Goal: Transaction & Acquisition: Purchase product/service

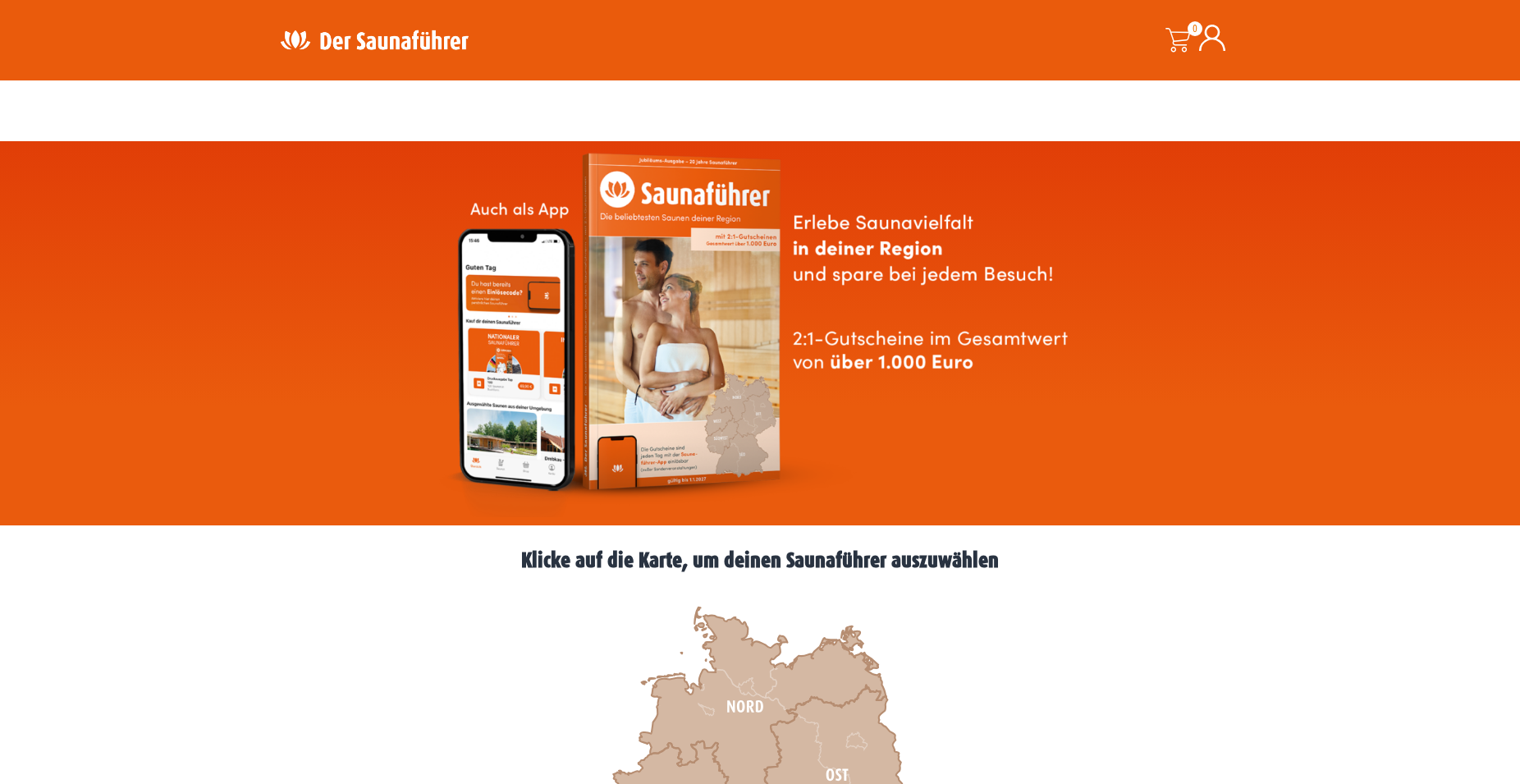
scroll to position [418, 0]
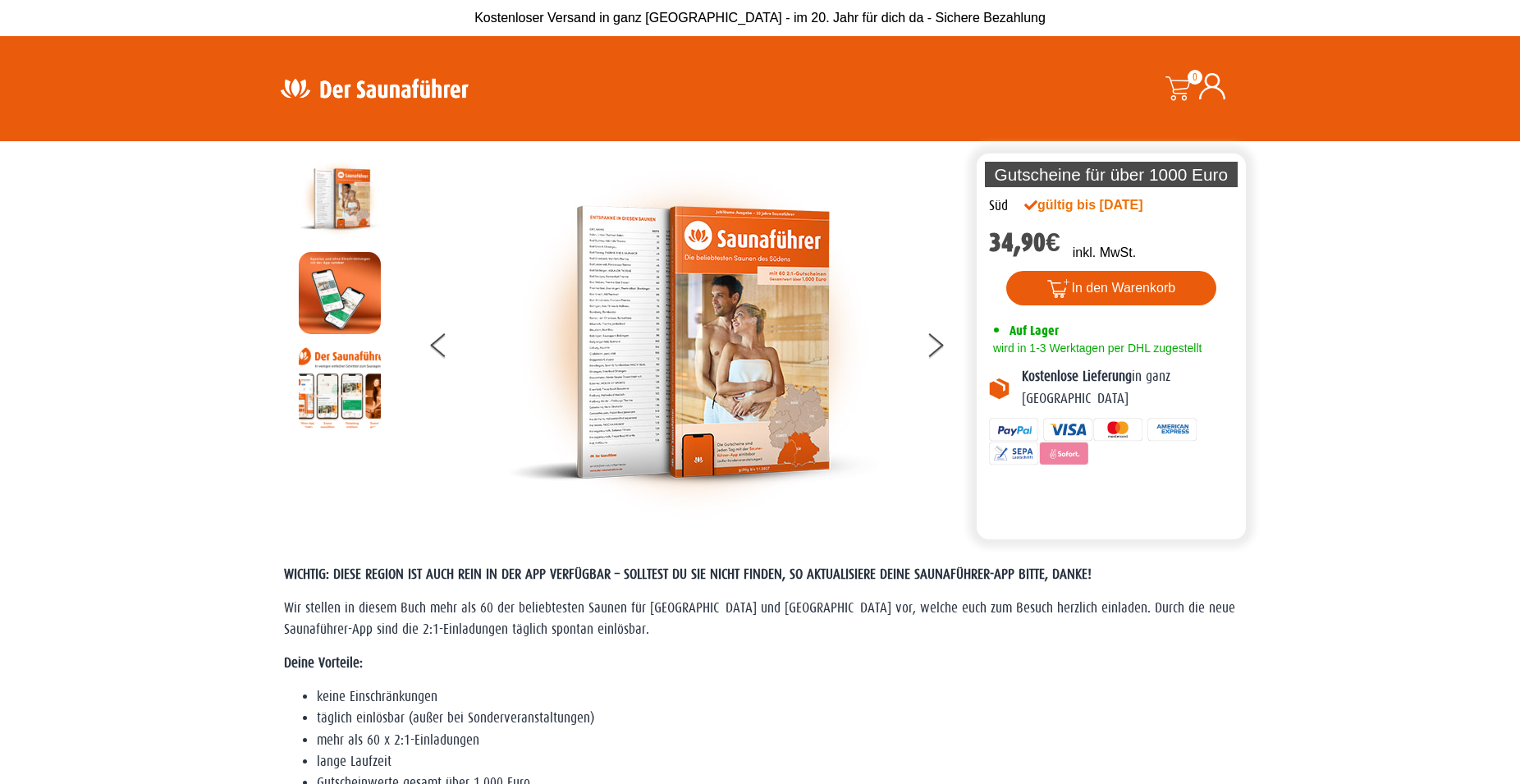
click at [633, 362] on img at bounding box center [693, 342] width 369 height 369
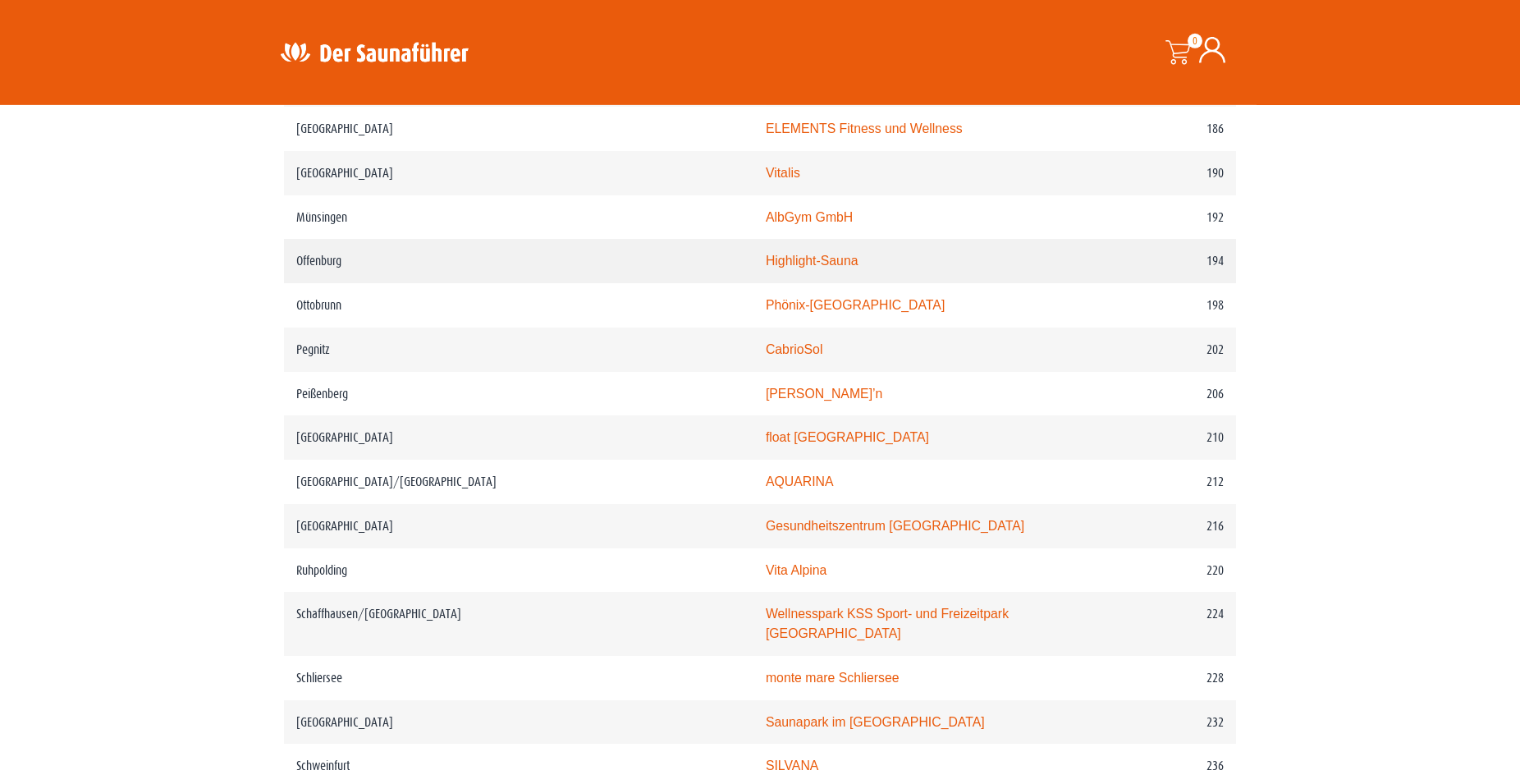
scroll to position [2761, 0]
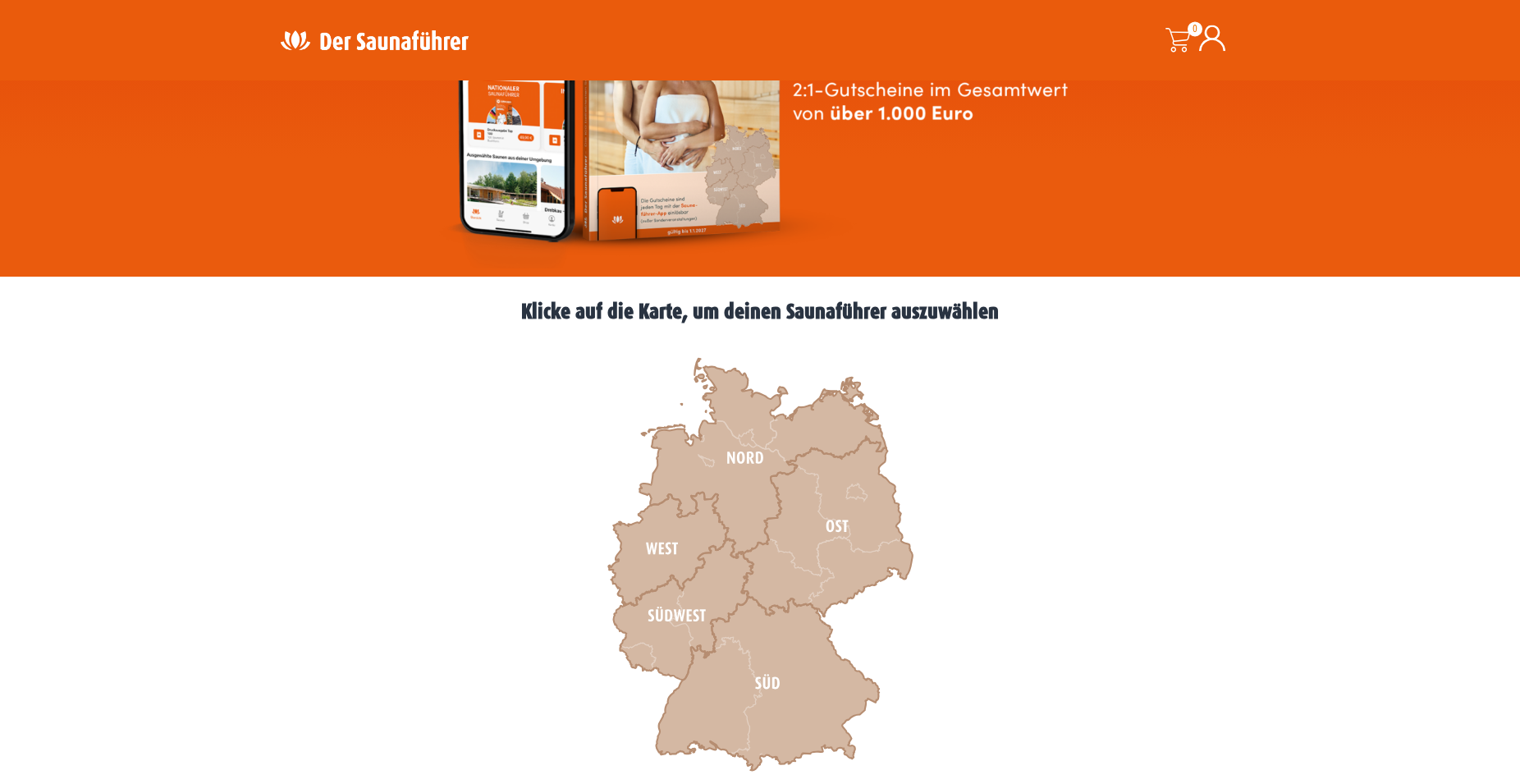
scroll to position [251, 0]
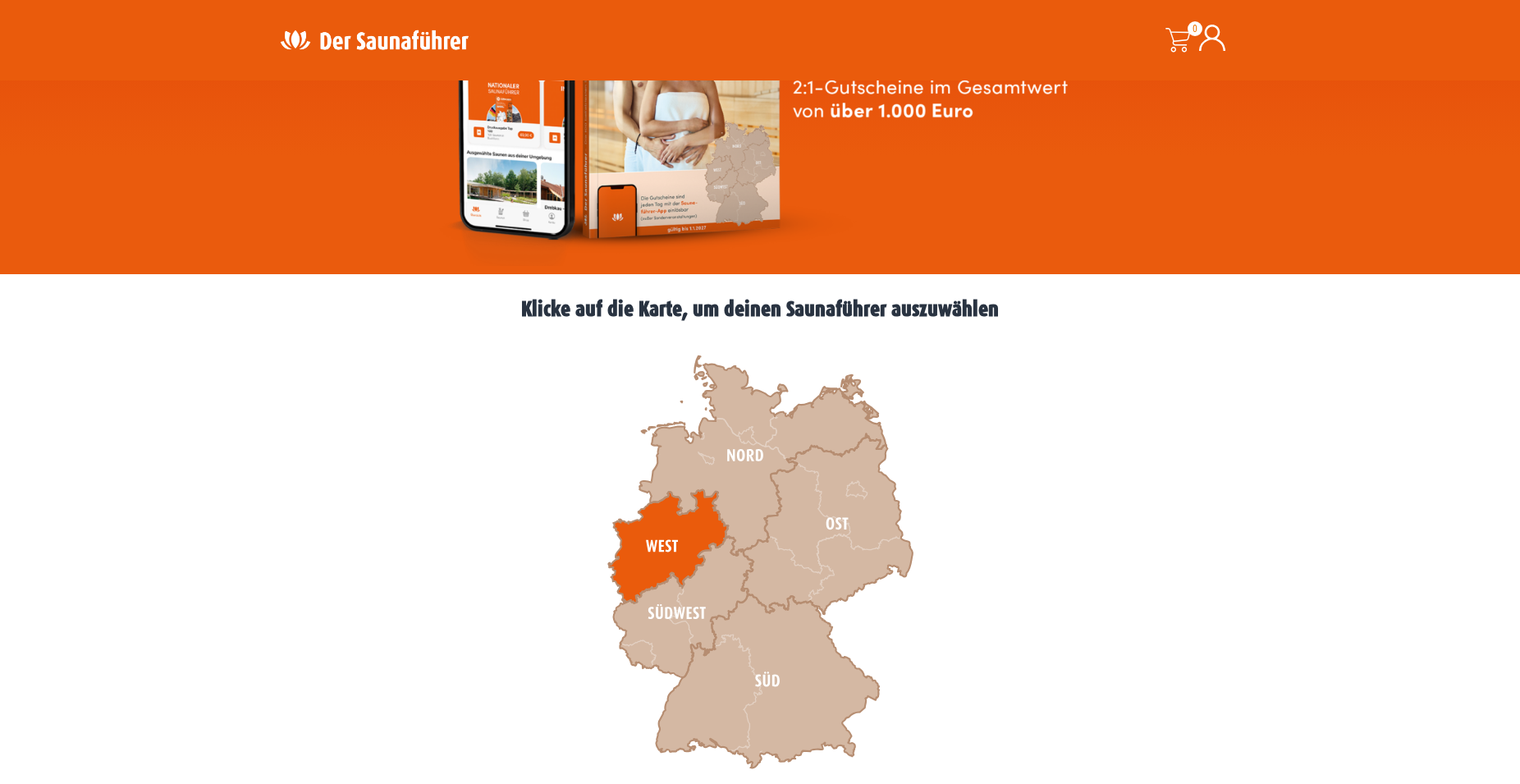
click at [668, 539] on icon at bounding box center [668, 546] width 120 height 113
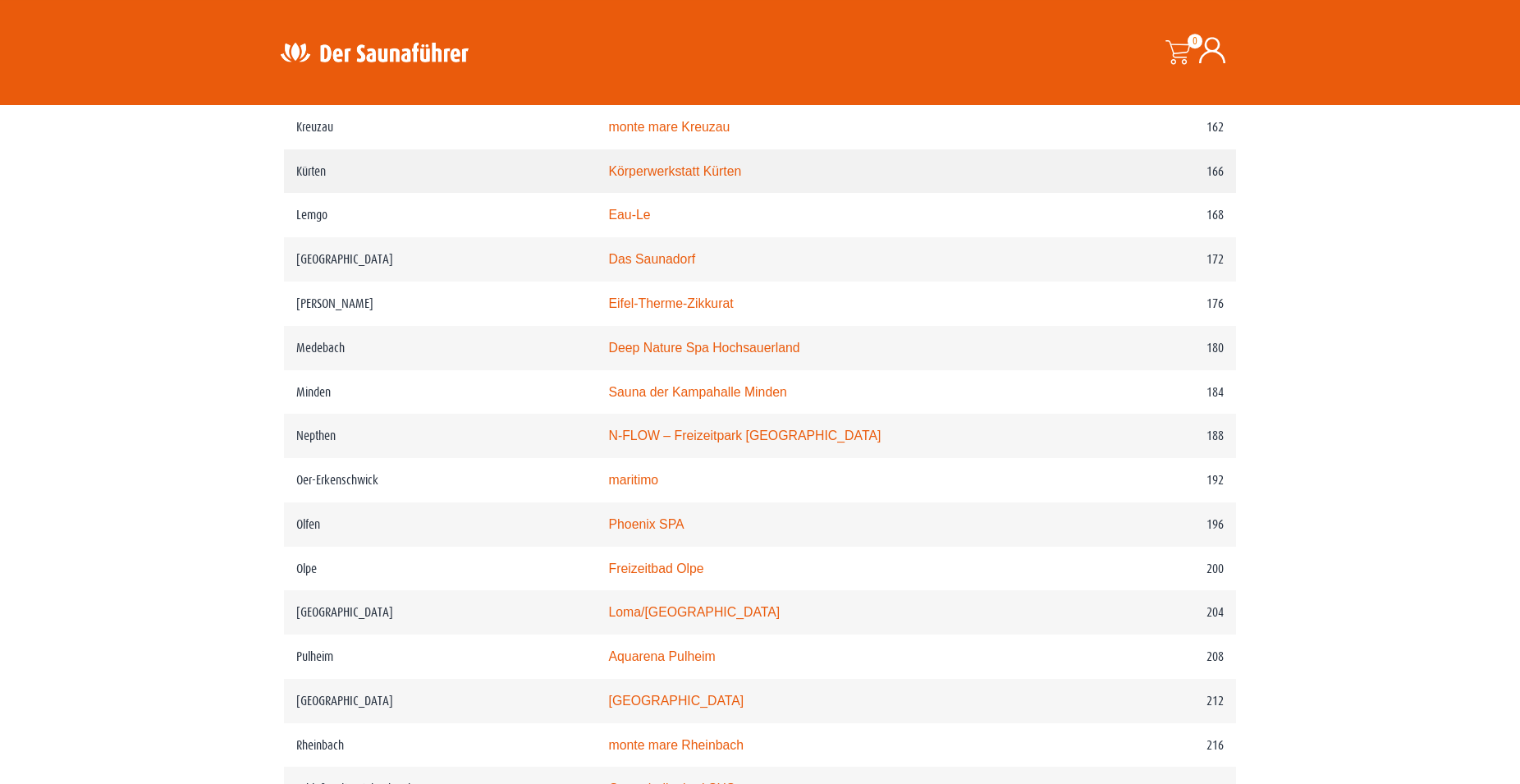
scroll to position [2427, 0]
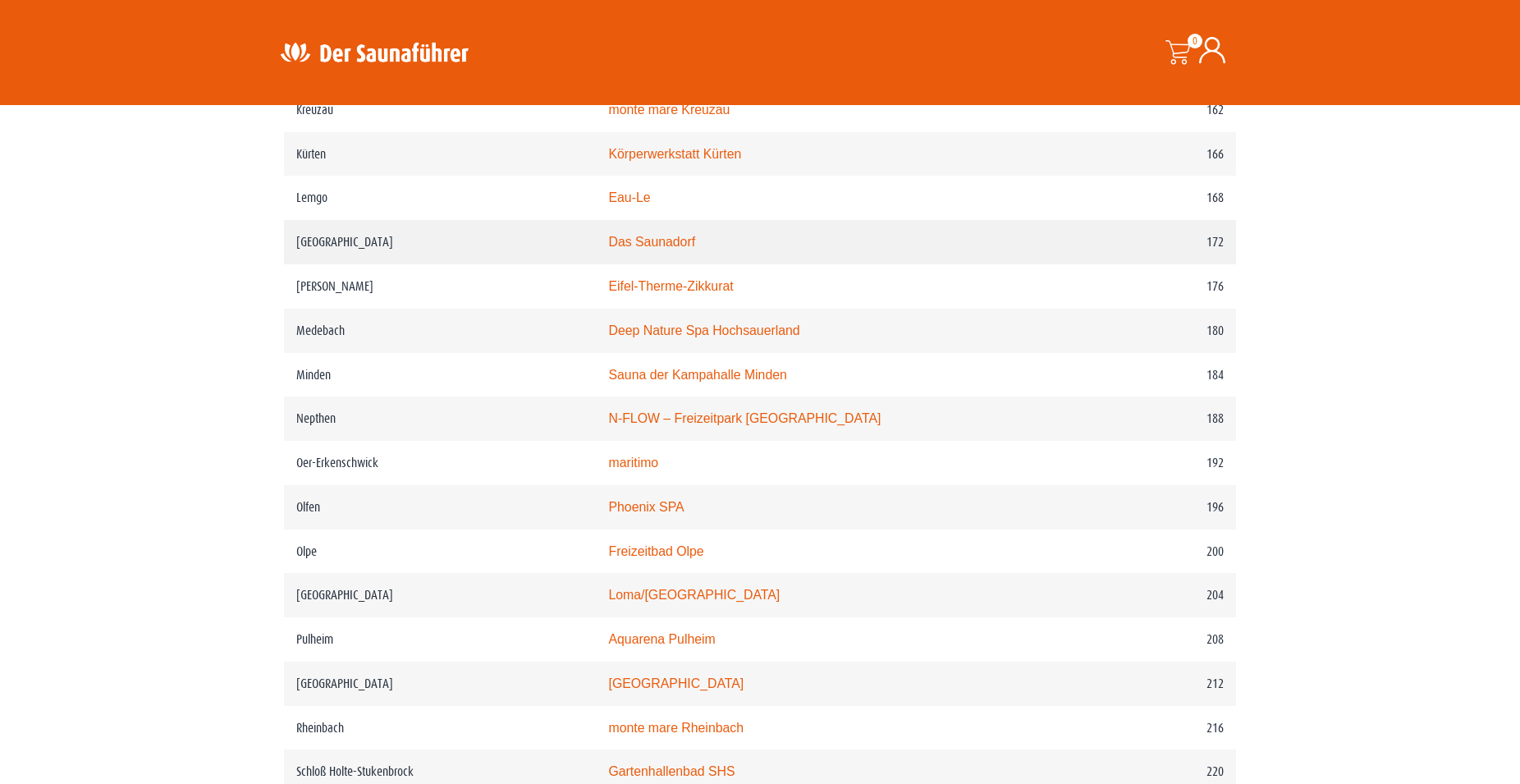
click at [345, 264] on td "Lüdenscheid" at bounding box center [440, 241] width 312 height 44
click at [690, 248] on link "Das Saunadorf" at bounding box center [652, 241] width 87 height 14
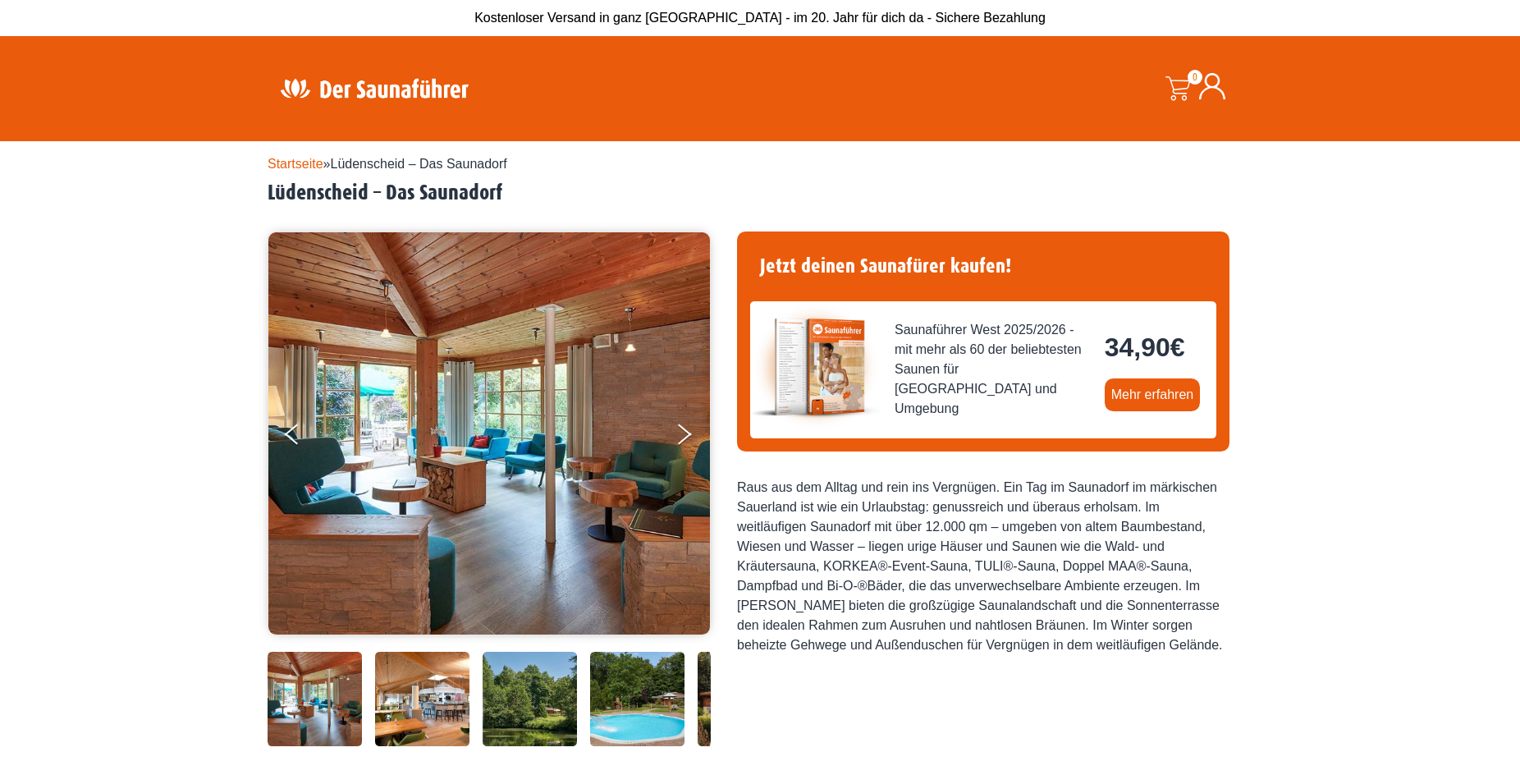
drag, startPoint x: 267, startPoint y: 61, endPoint x: 199, endPoint y: 58, distance: 68.1
click at [263, 61] on header "Suche 0 0,00 €" at bounding box center [760, 88] width 1520 height 105
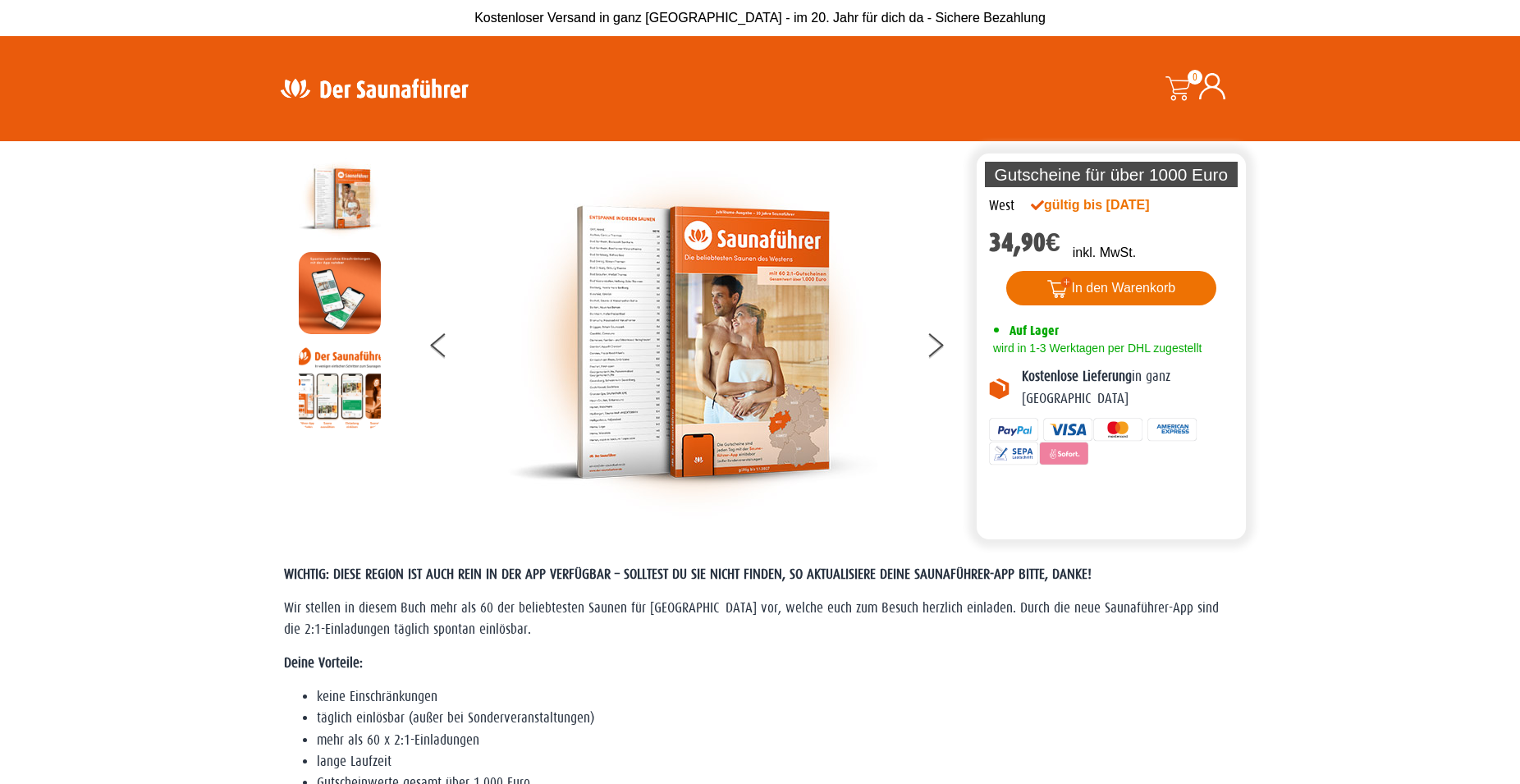
click at [1098, 287] on button "In den Warenkorb" at bounding box center [1111, 287] width 211 height 34
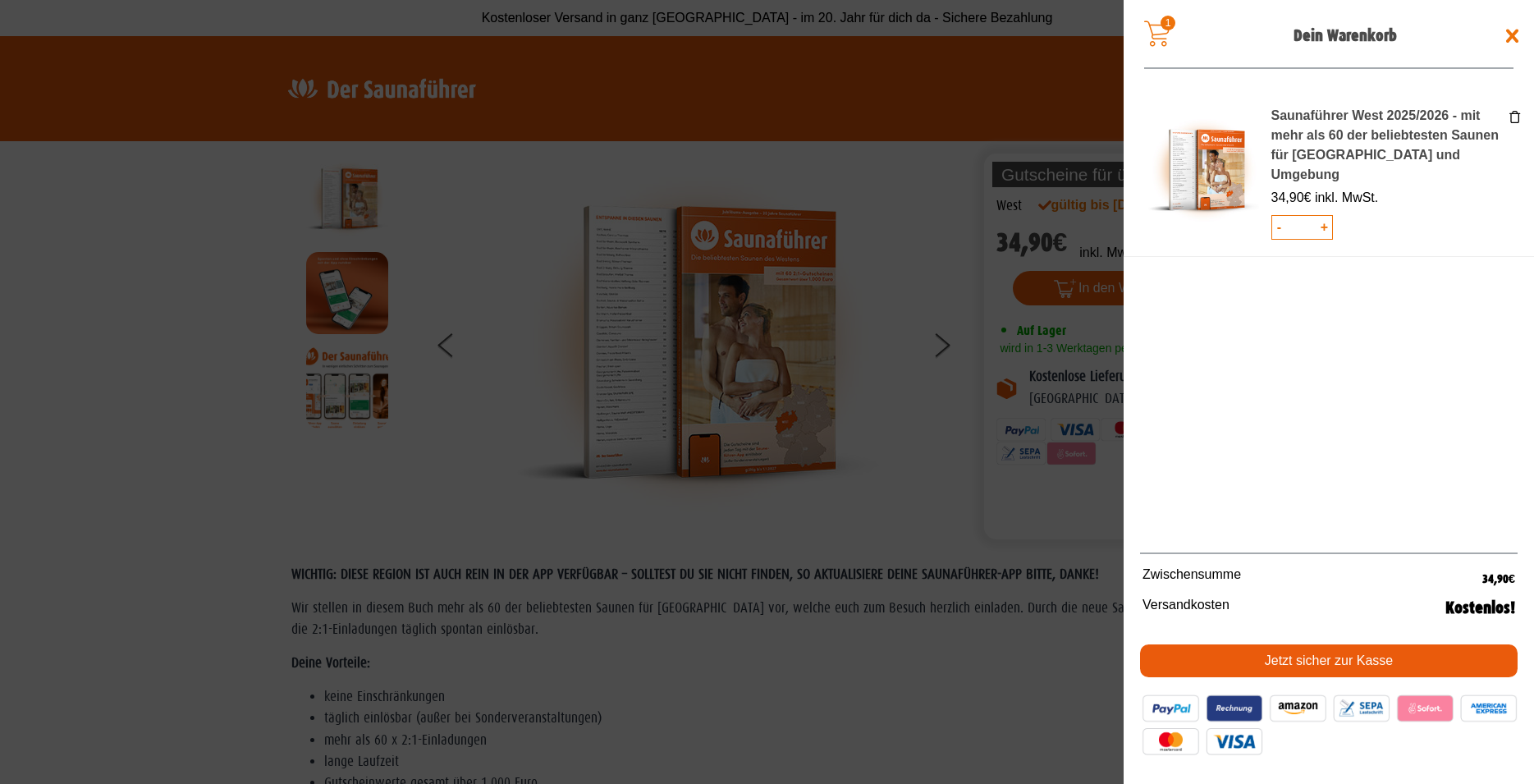
click at [1325, 657] on link "Jetzt sicher zur Kasse" at bounding box center [1328, 659] width 378 height 32
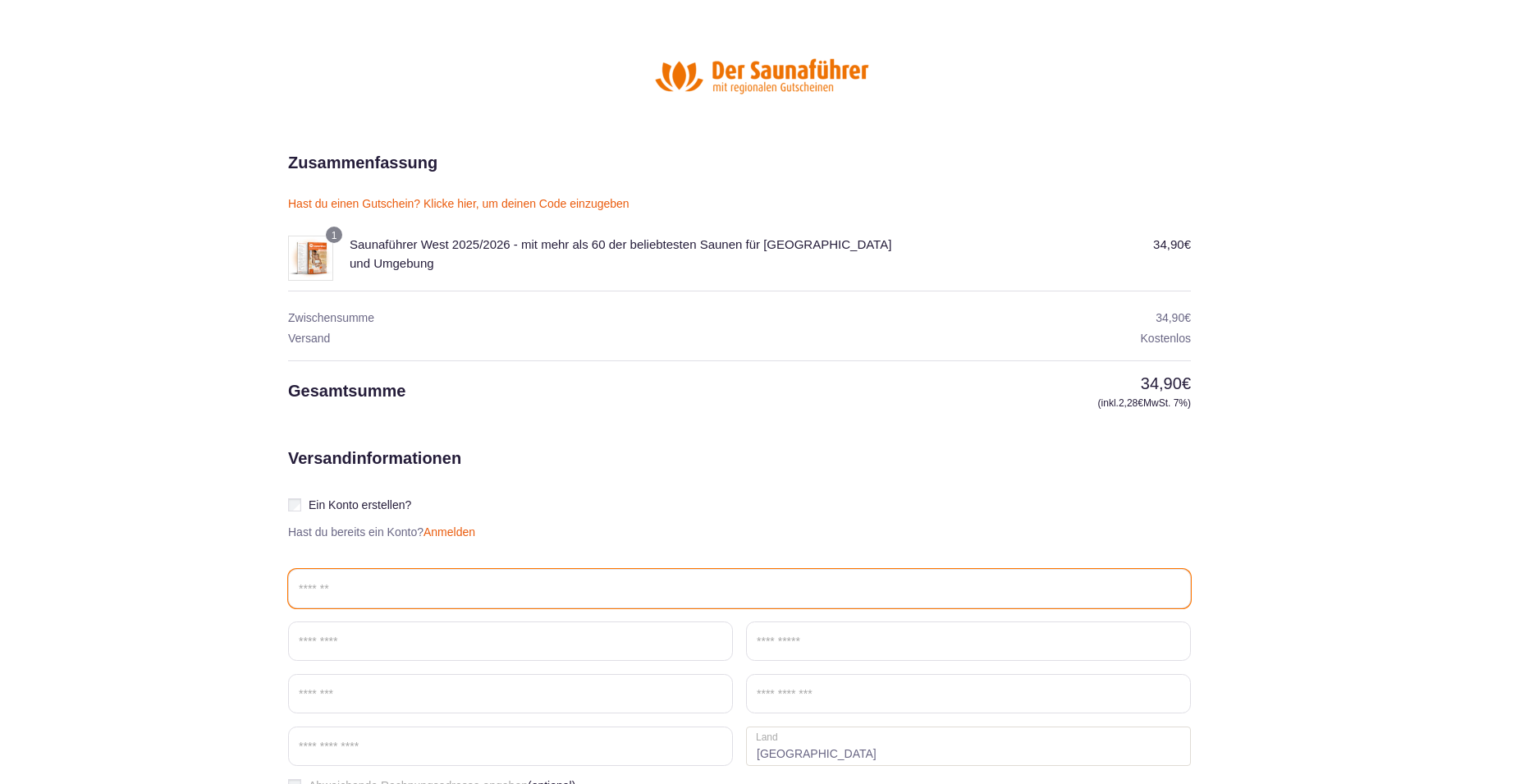
click at [338, 583] on input "Email *" at bounding box center [739, 588] width 903 height 39
type input "**********"
click at [373, 644] on input "Vorname *" at bounding box center [509, 641] width 445 height 39
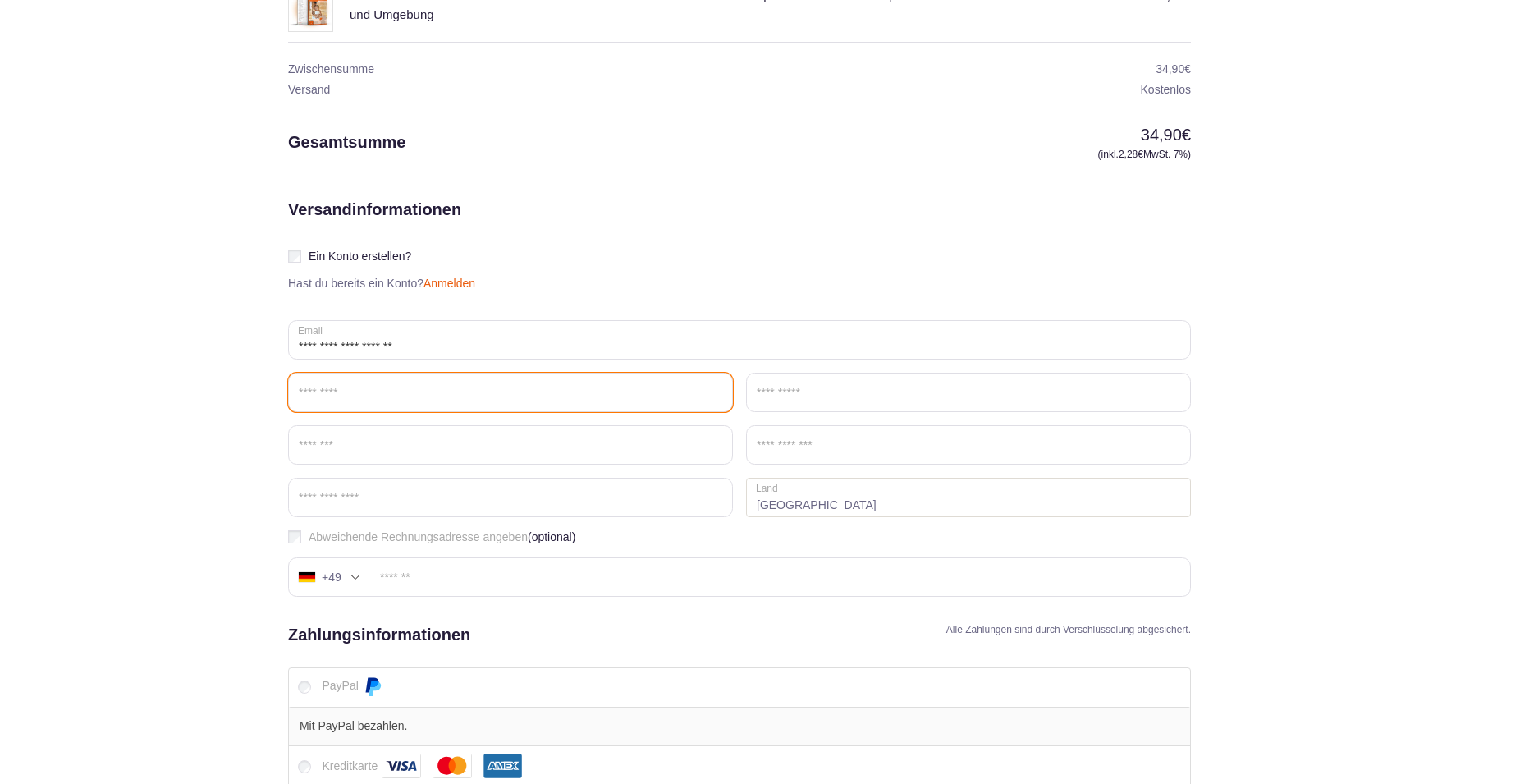
scroll to position [251, 0]
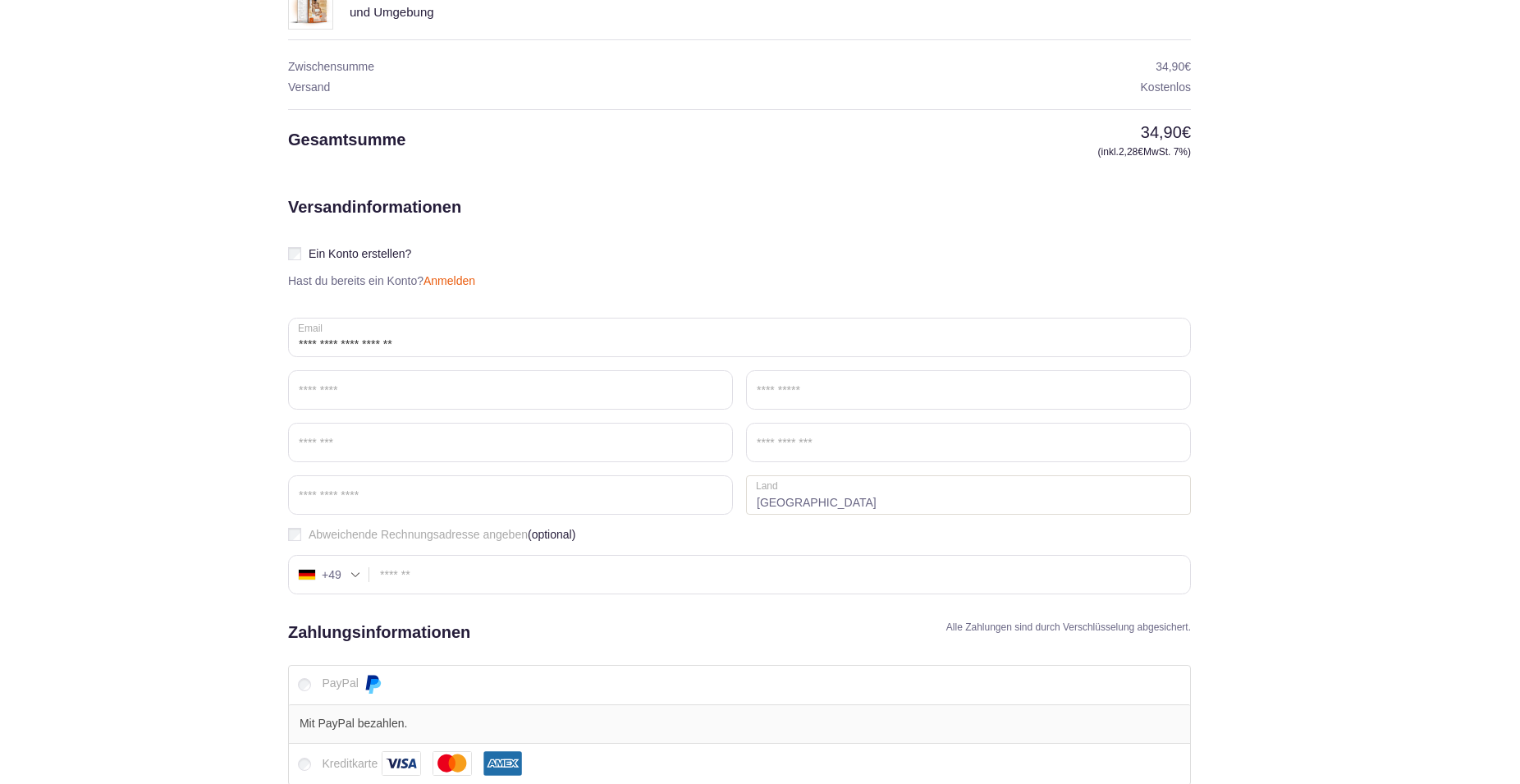
click at [450, 281] on link "Anmelden" at bounding box center [448, 280] width 52 height 13
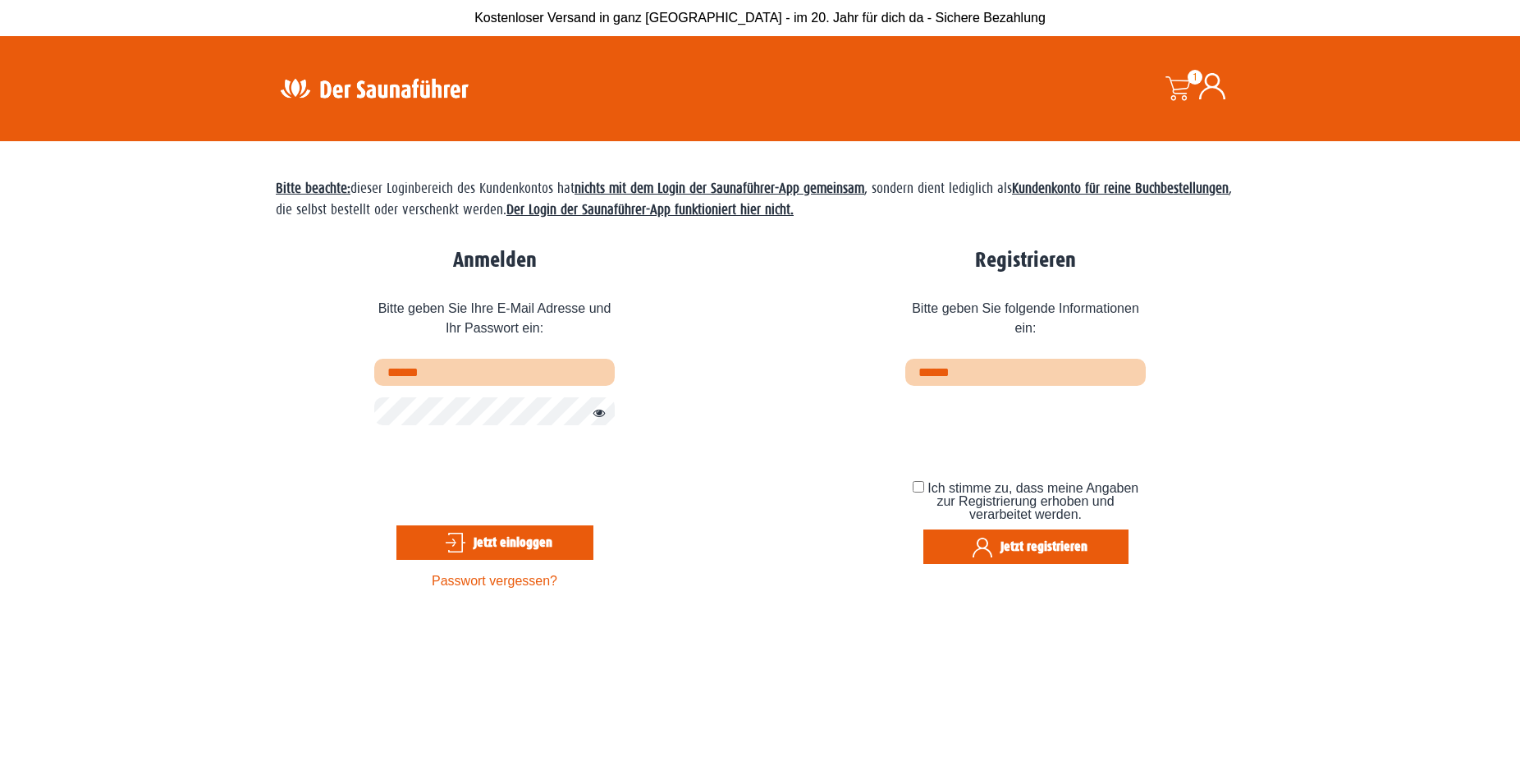
click at [416, 371] on input "text" at bounding box center [494, 372] width 240 height 27
type input "**********"
click at [498, 542] on button "Jetzt einloggen" at bounding box center [495, 542] width 197 height 34
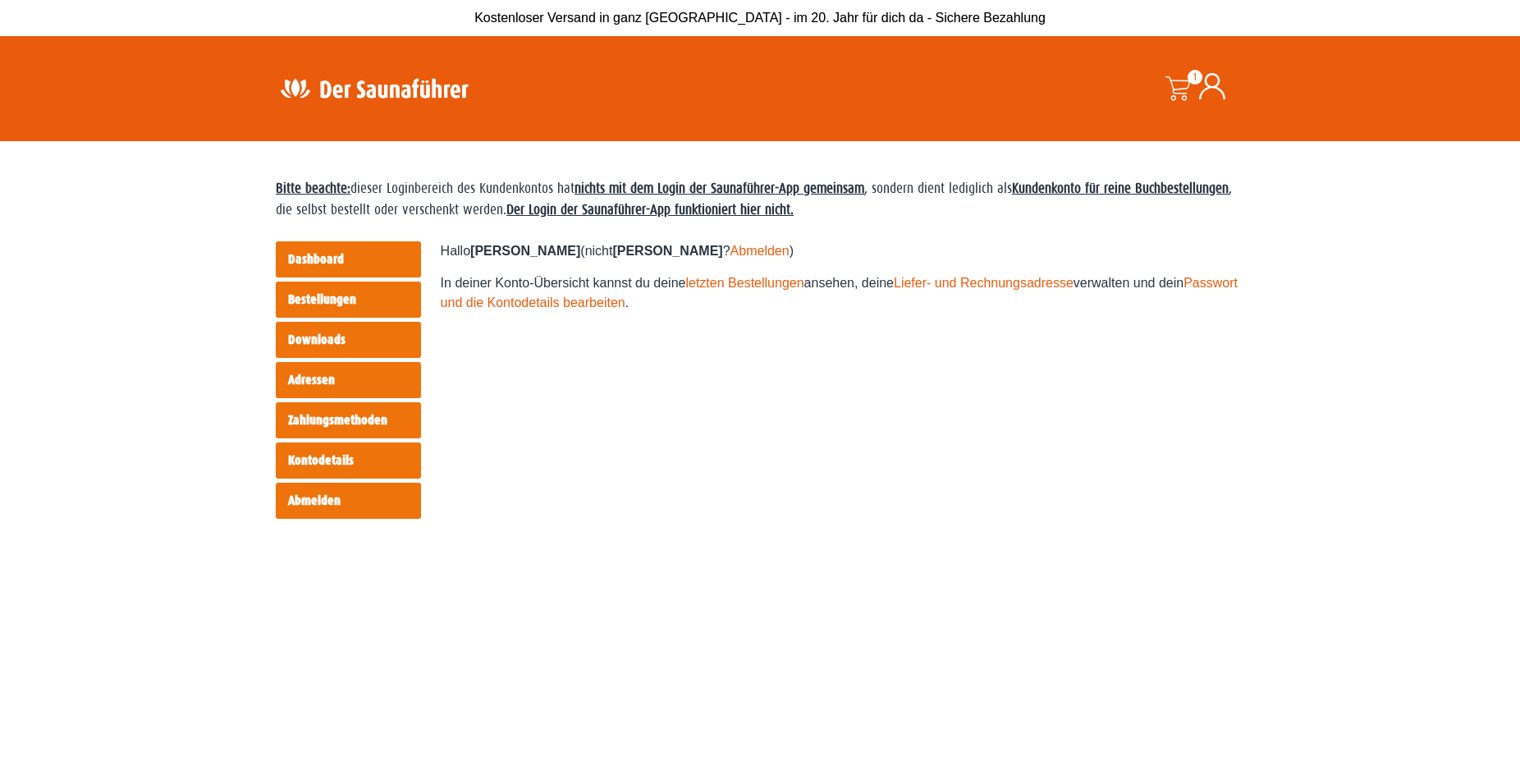
click at [353, 297] on link "Bestellungen" at bounding box center [348, 299] width 145 height 36
click at [1176, 89] on span at bounding box center [1177, 88] width 25 height 25
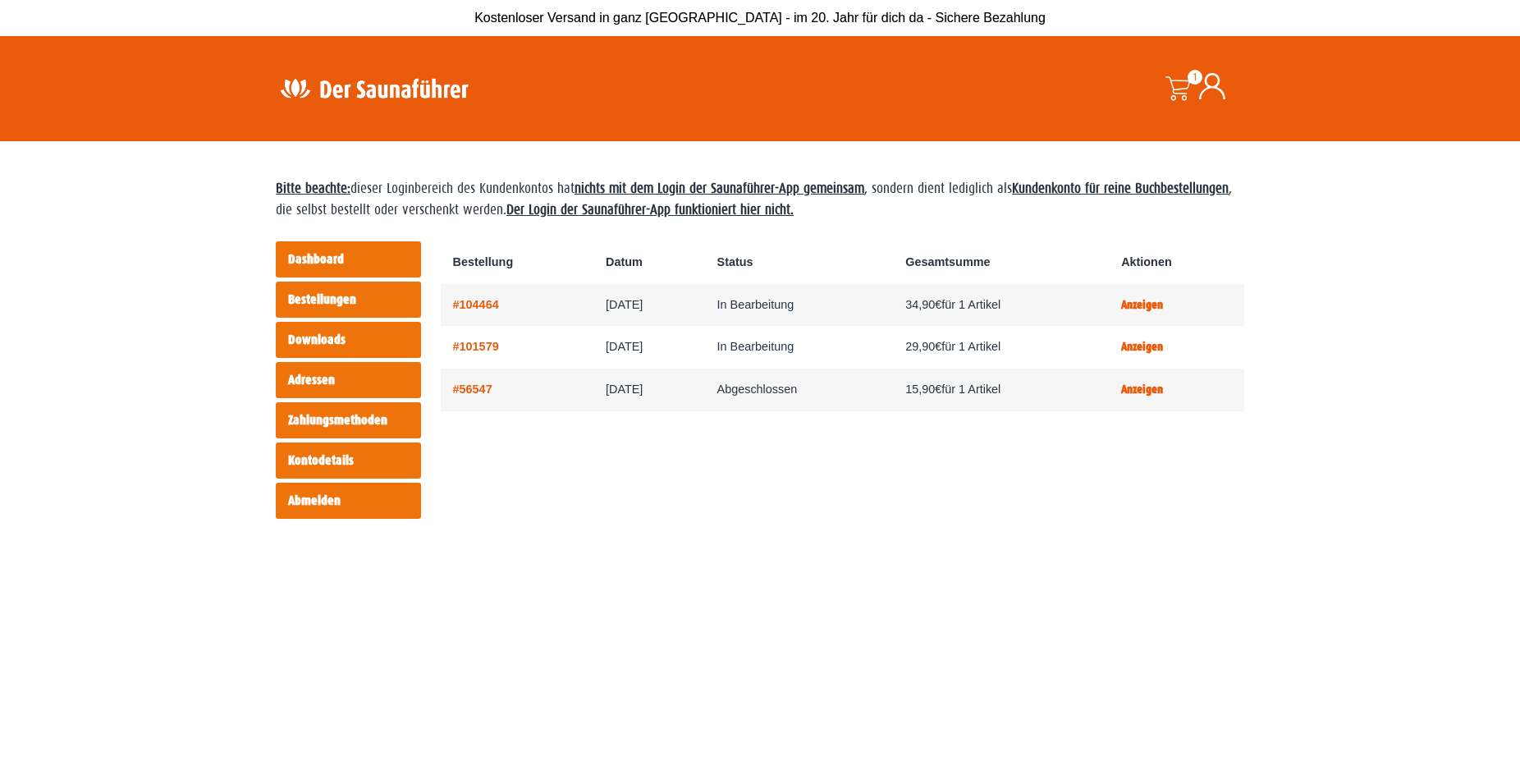
click at [1189, 81] on span "1" at bounding box center [1194, 77] width 15 height 15
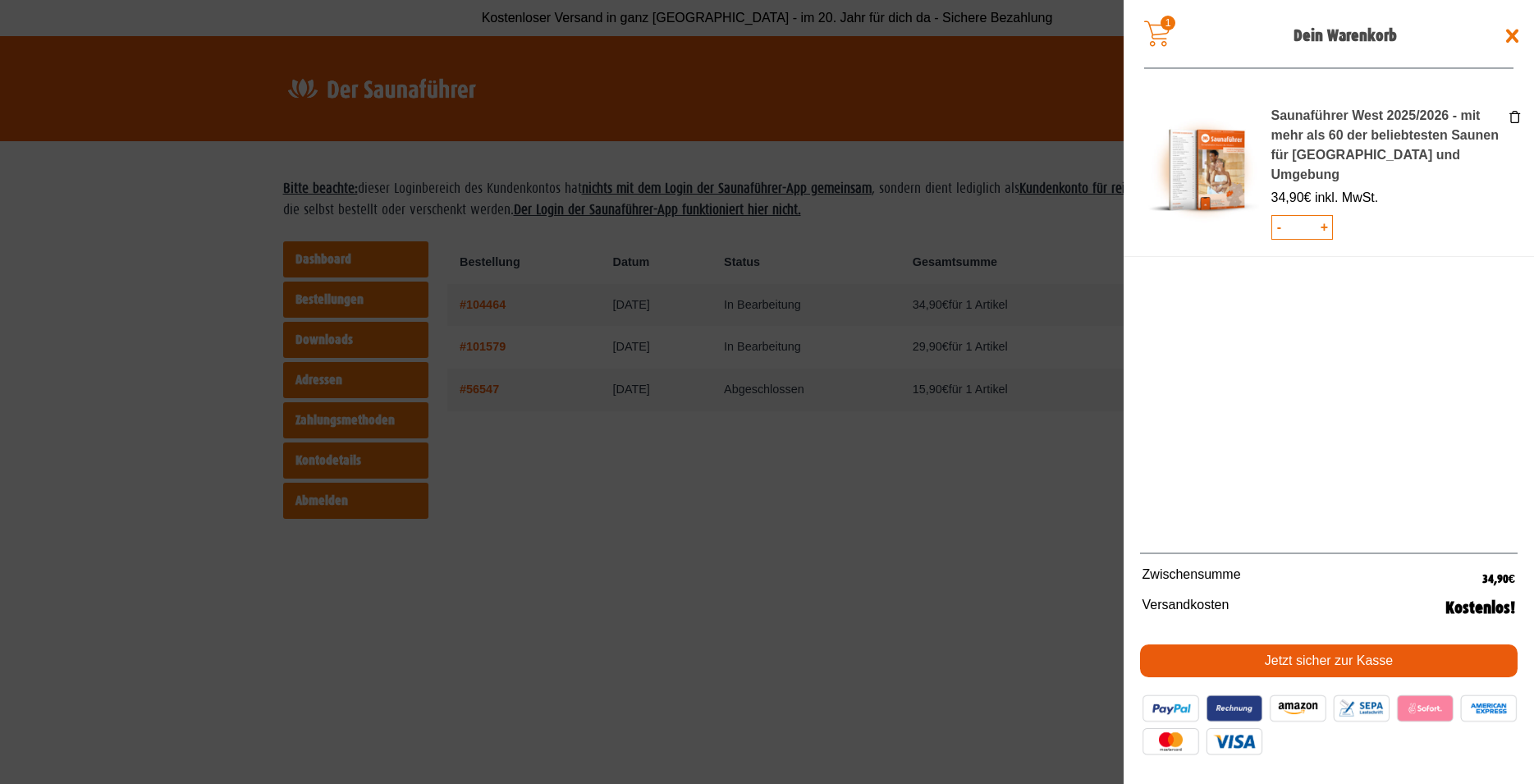
click at [1308, 669] on link "Jetzt sicher zur Kasse" at bounding box center [1328, 659] width 378 height 32
click at [1330, 664] on link "Jetzt sicher zur Kasse" at bounding box center [1328, 659] width 378 height 32
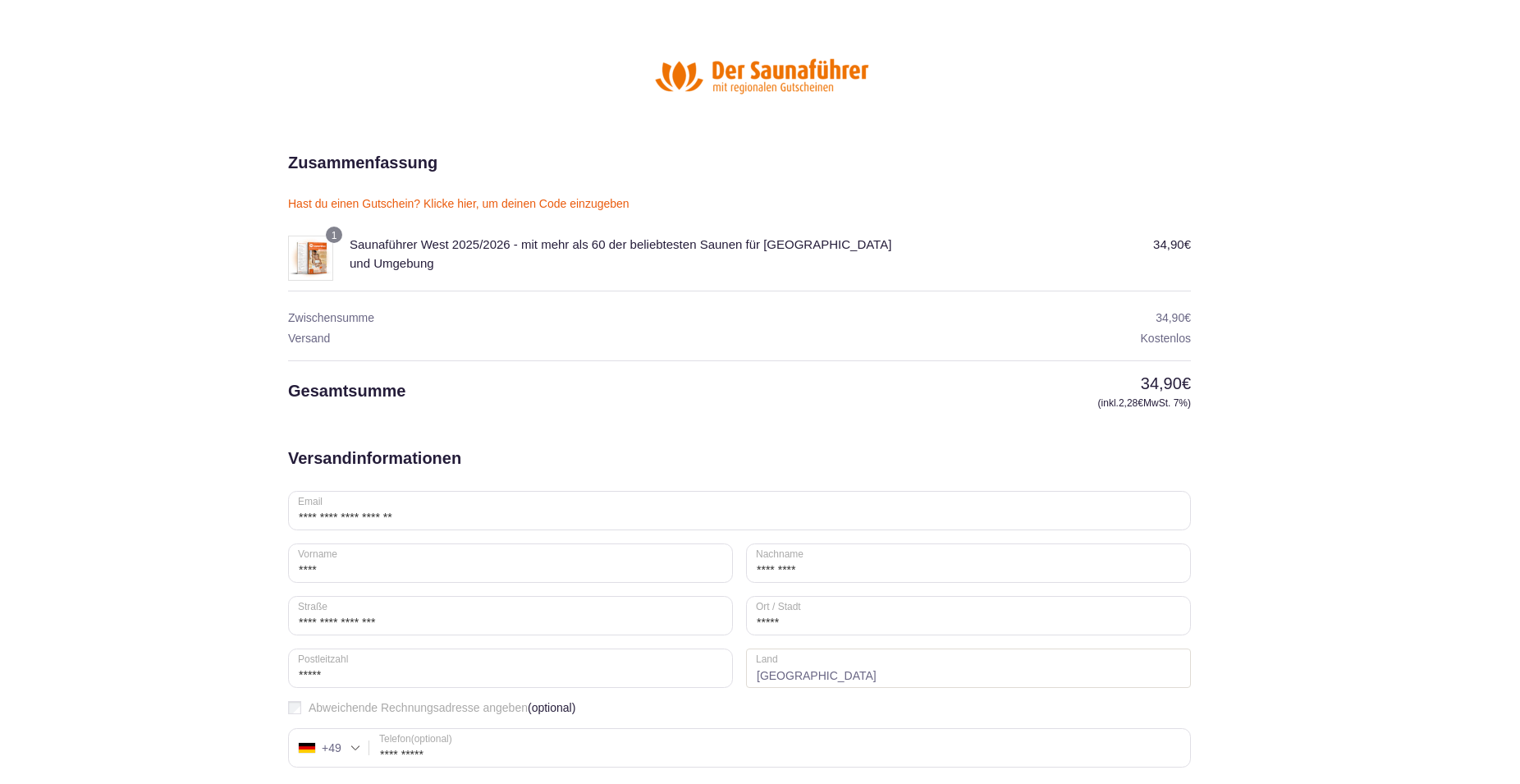
scroll to position [333, 0]
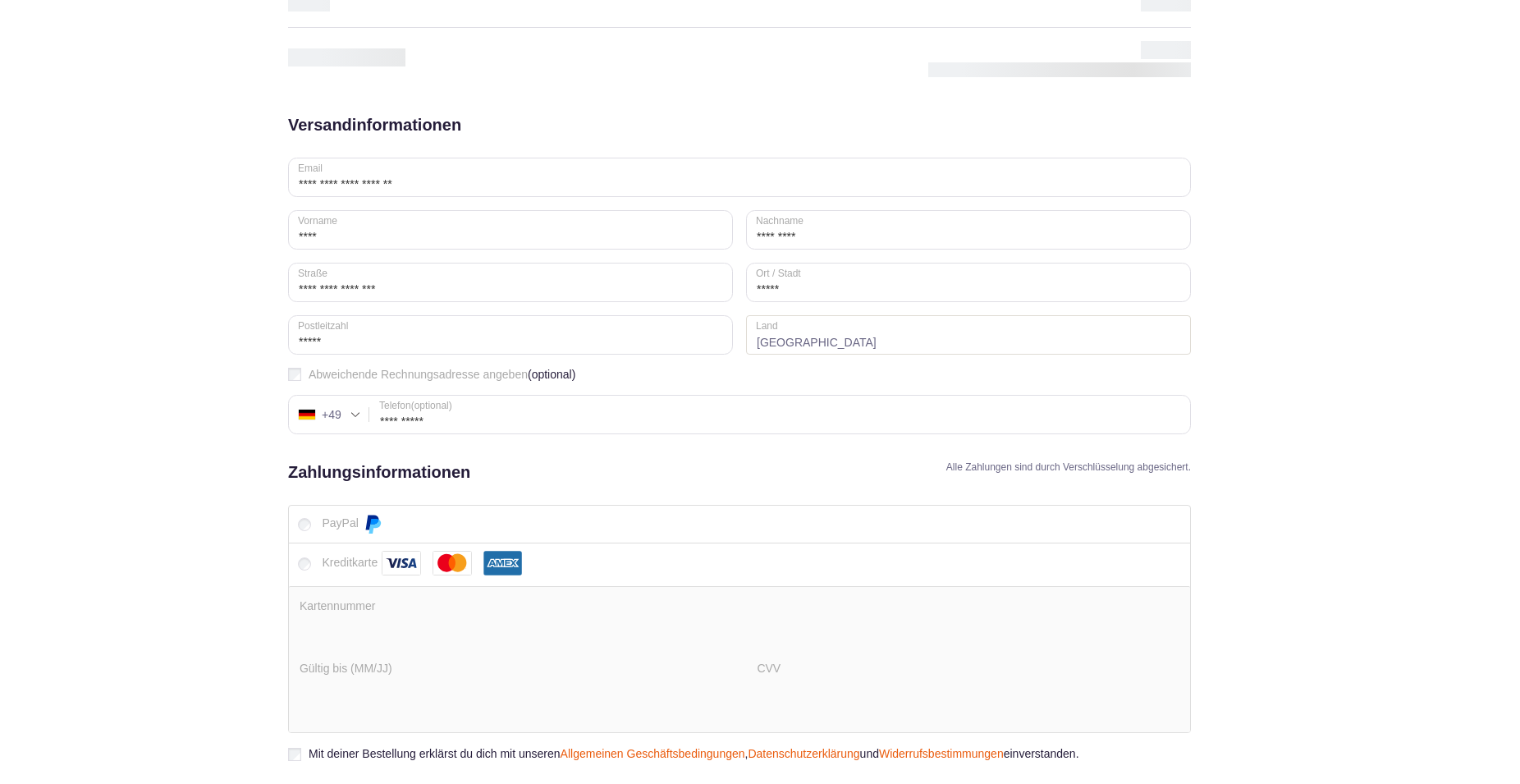
click at [404, 563] on img at bounding box center [401, 562] width 39 height 25
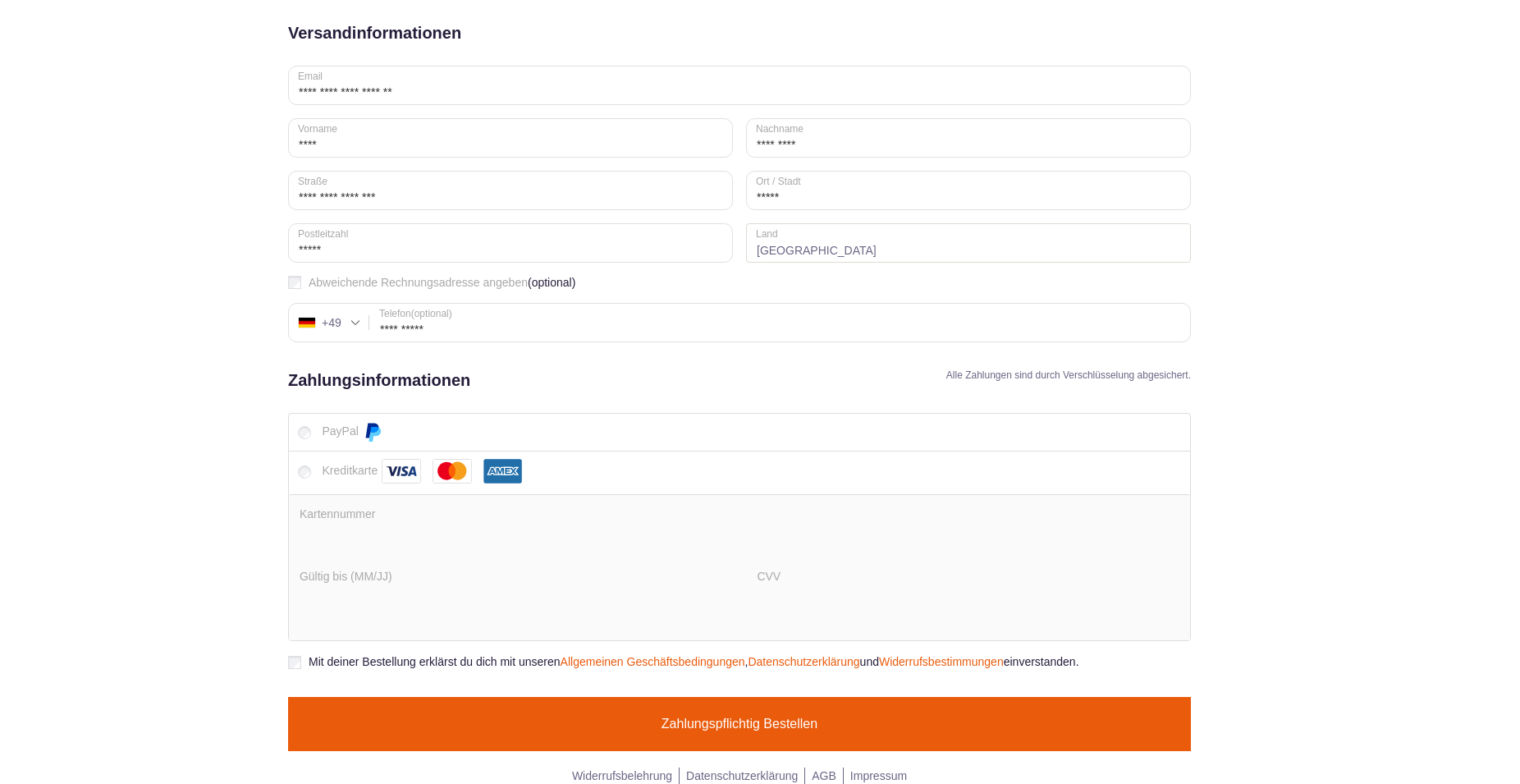
scroll to position [440, 0]
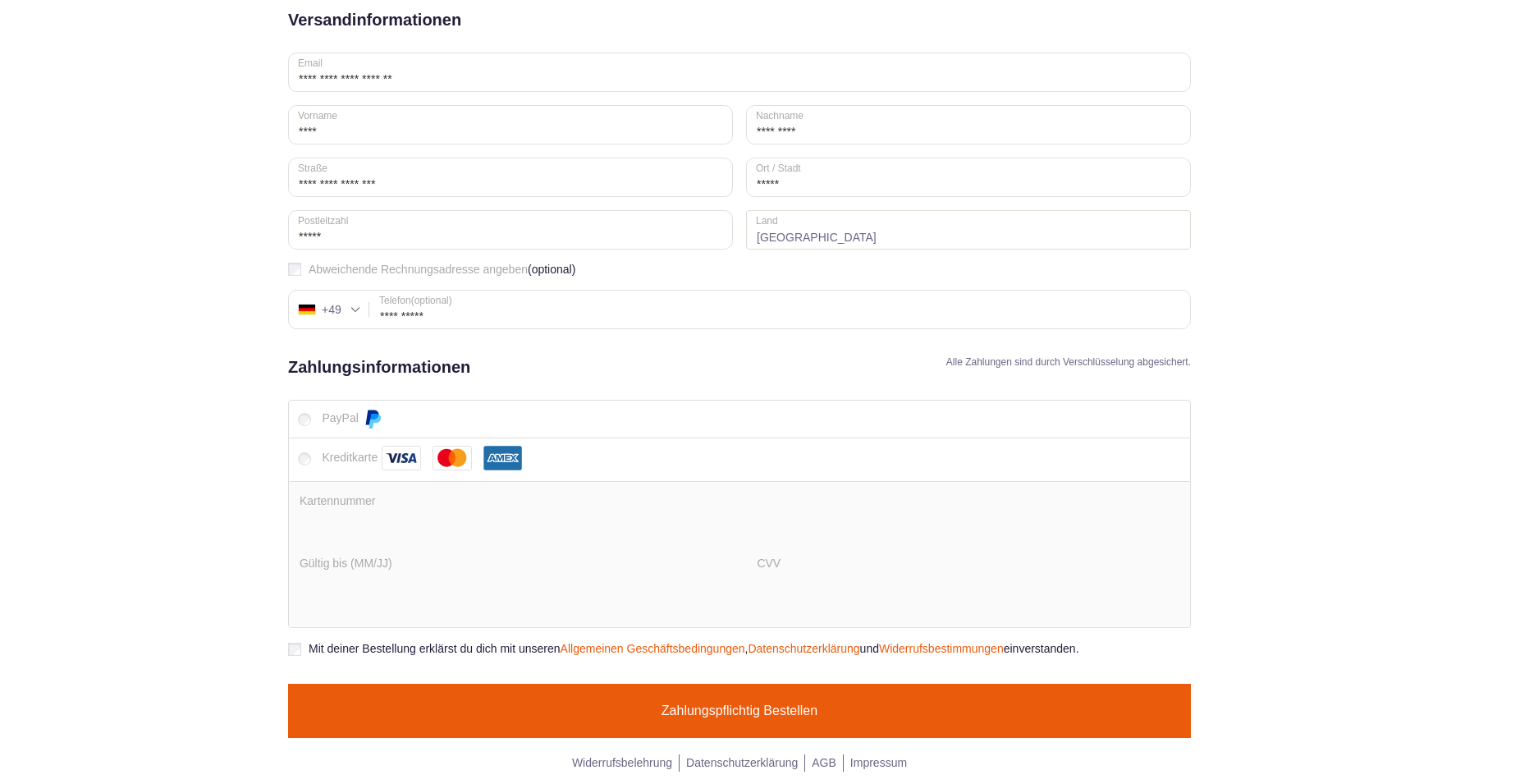
click at [770, 715] on button "Zahlungspflichtig bestellen" at bounding box center [739, 709] width 903 height 54
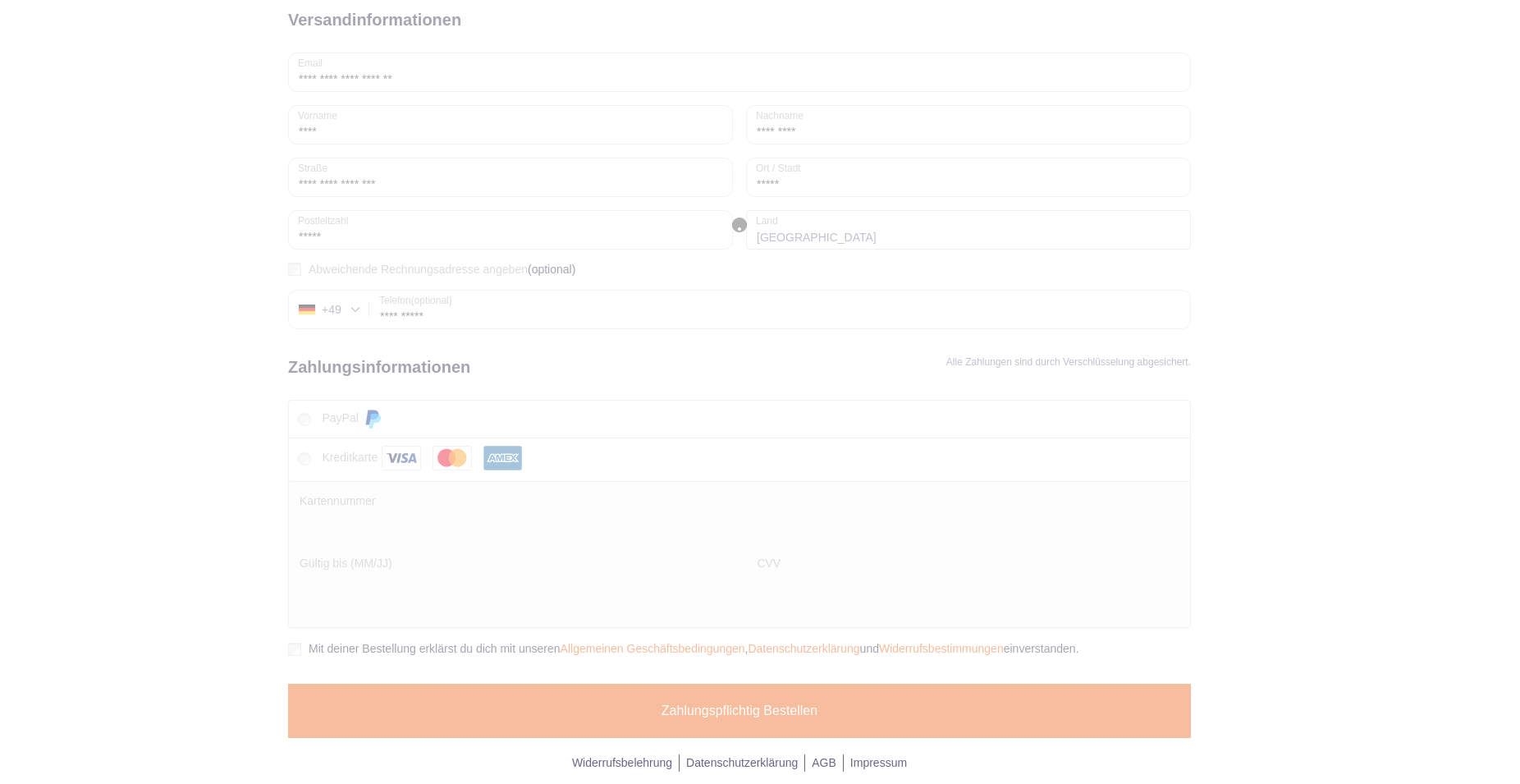
scroll to position [0, 0]
